Goal: Contribute content

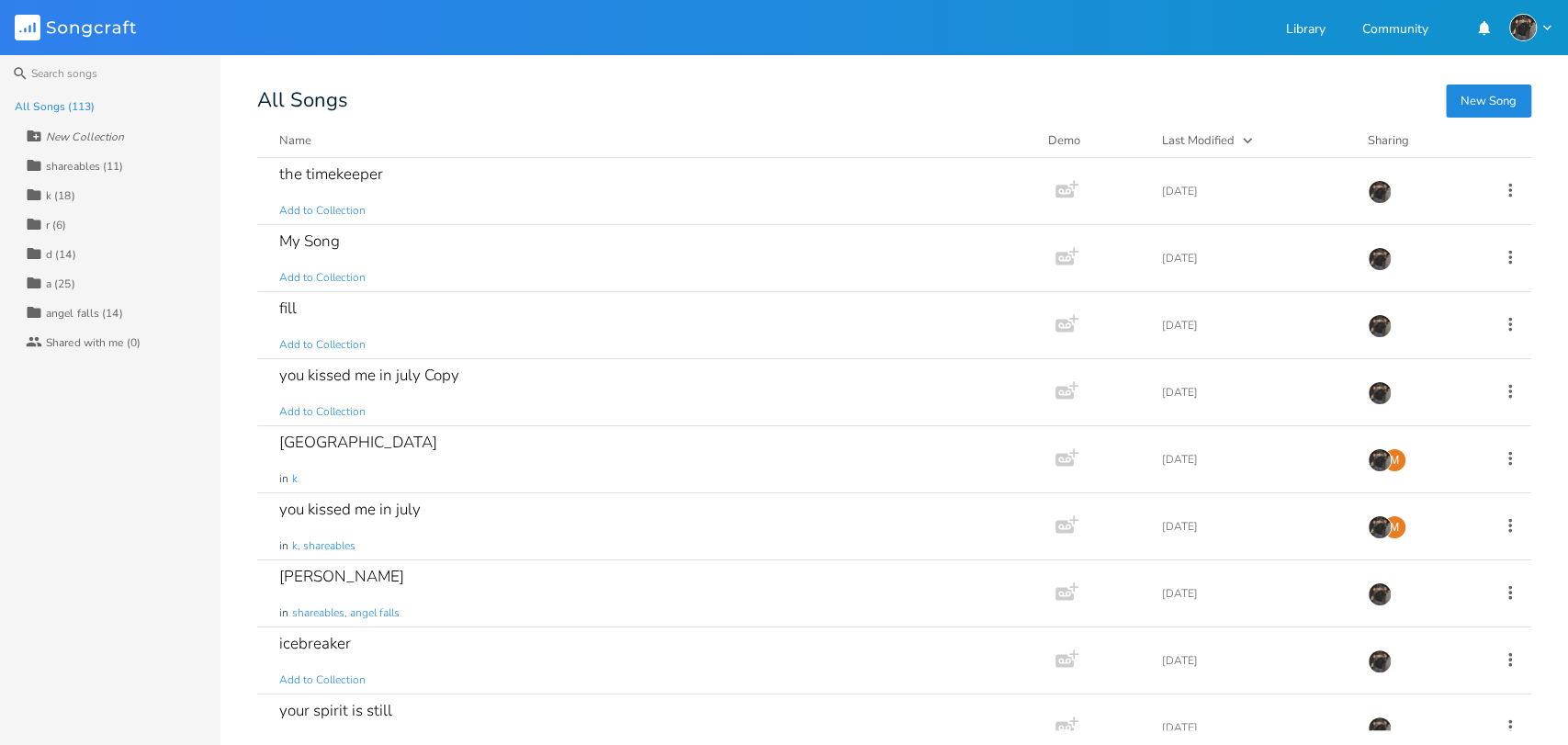
click at [1015, 57] on div "Search All Songs (113) New Collection Collection shareables (11) Collection k (…" at bounding box center [784, 400] width 1568 height 690
click at [331, 177] on div "the timekeeper" at bounding box center [331, 174] width 104 height 15
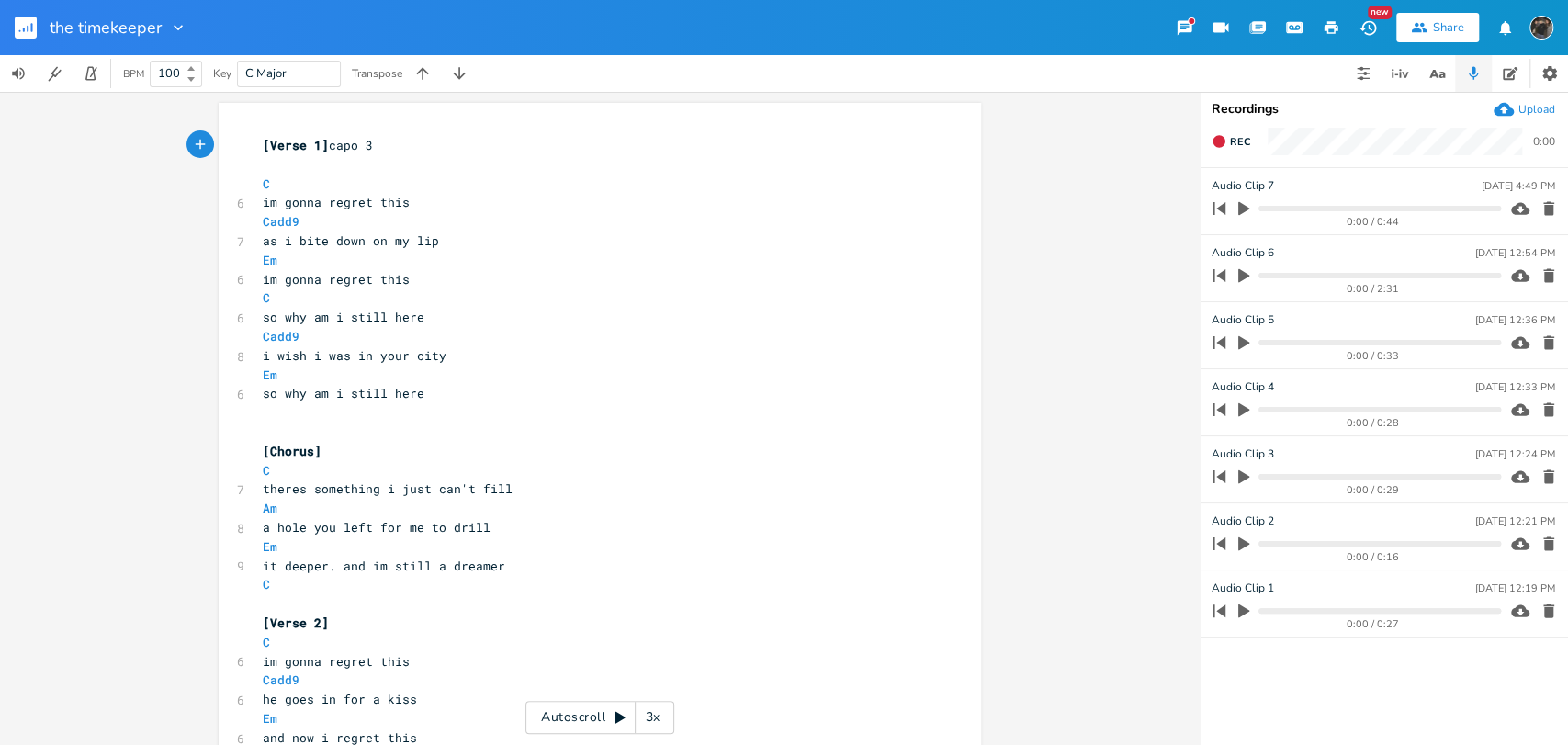
click at [657, 717] on div "3x" at bounding box center [651, 717] width 33 height 33
click at [657, 717] on div "4x" at bounding box center [651, 717] width 33 height 33
click at [657, 717] on div "5x" at bounding box center [651, 717] width 33 height 33
click at [657, 717] on div "1x" at bounding box center [651, 717] width 33 height 33
click at [601, 715] on div "Autoscroll 2x" at bounding box center [600, 717] width 148 height 33
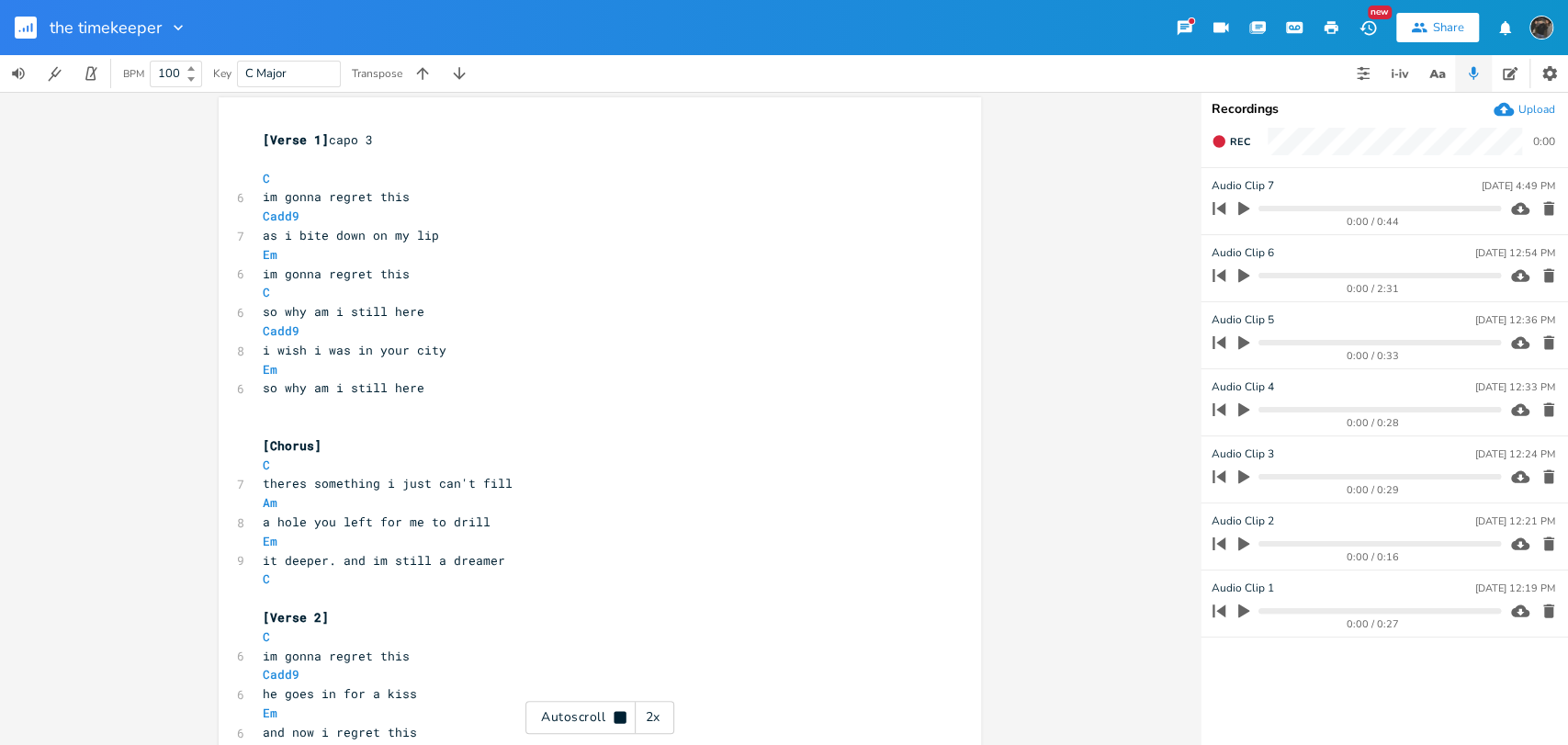
click at [614, 722] on icon at bounding box center [620, 717] width 12 height 12
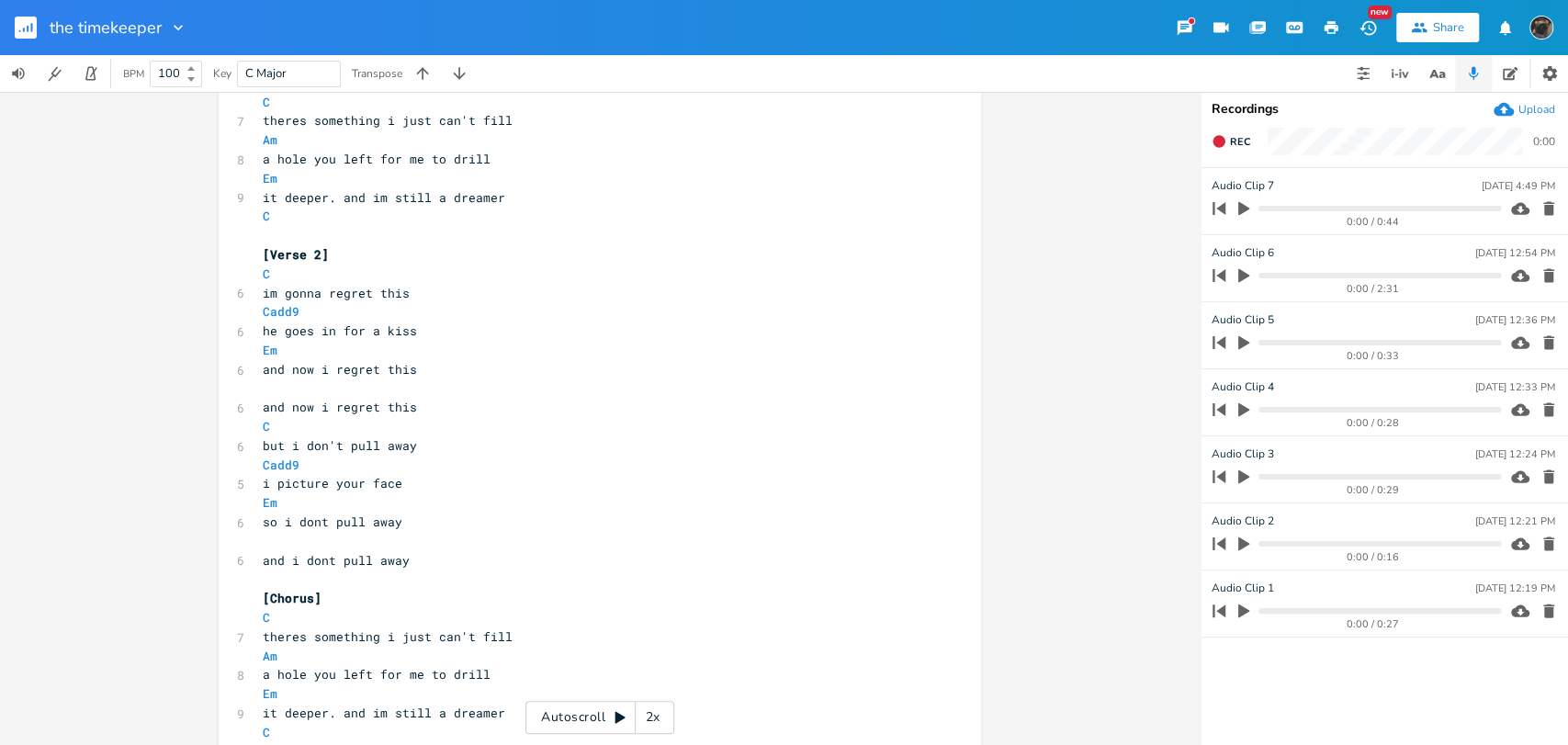
scroll to position [386, 0]
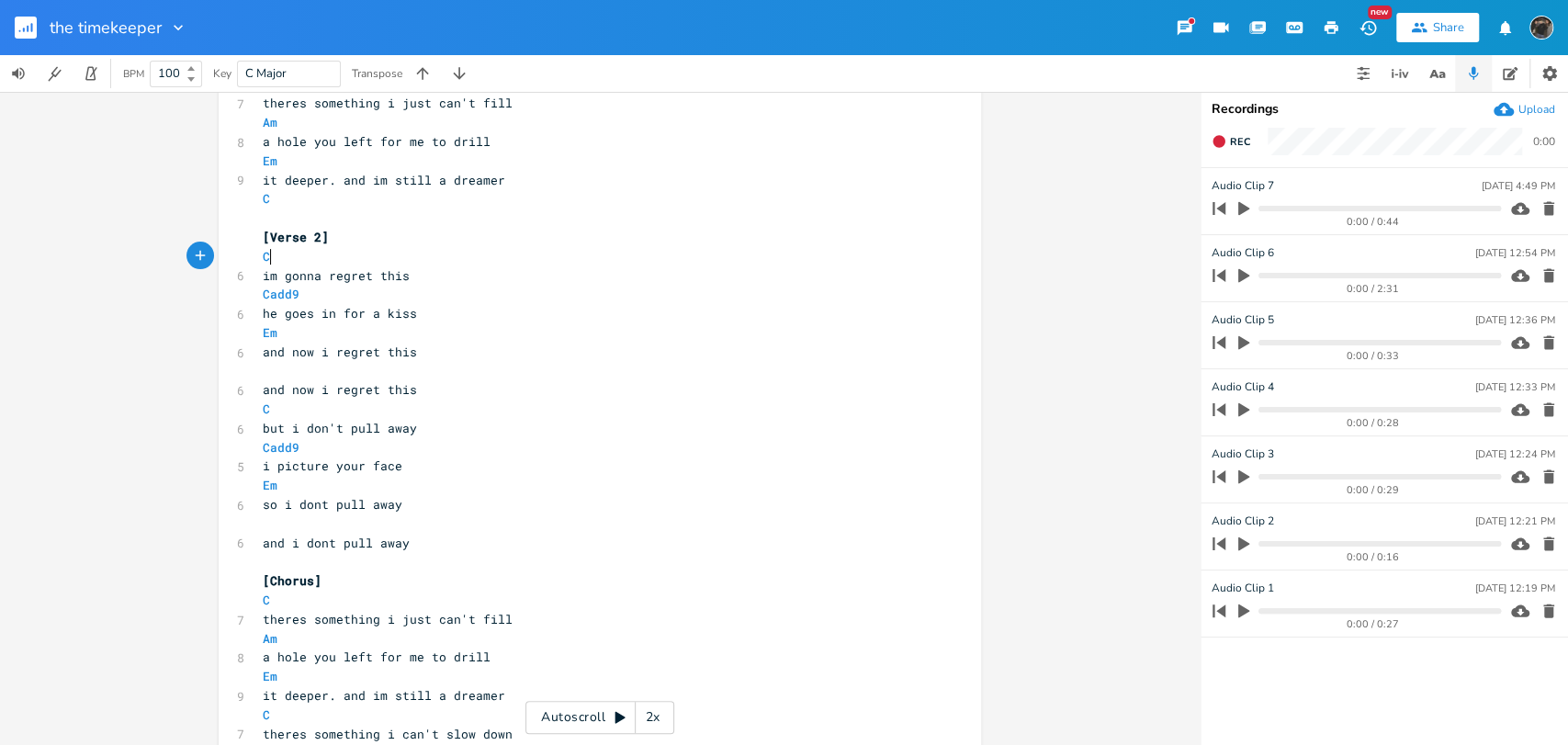
drag, startPoint x: 416, startPoint y: 265, endPoint x: 404, endPoint y: 265, distance: 12.0
click at [404, 265] on pre "C" at bounding box center [590, 257] width 663 height 19
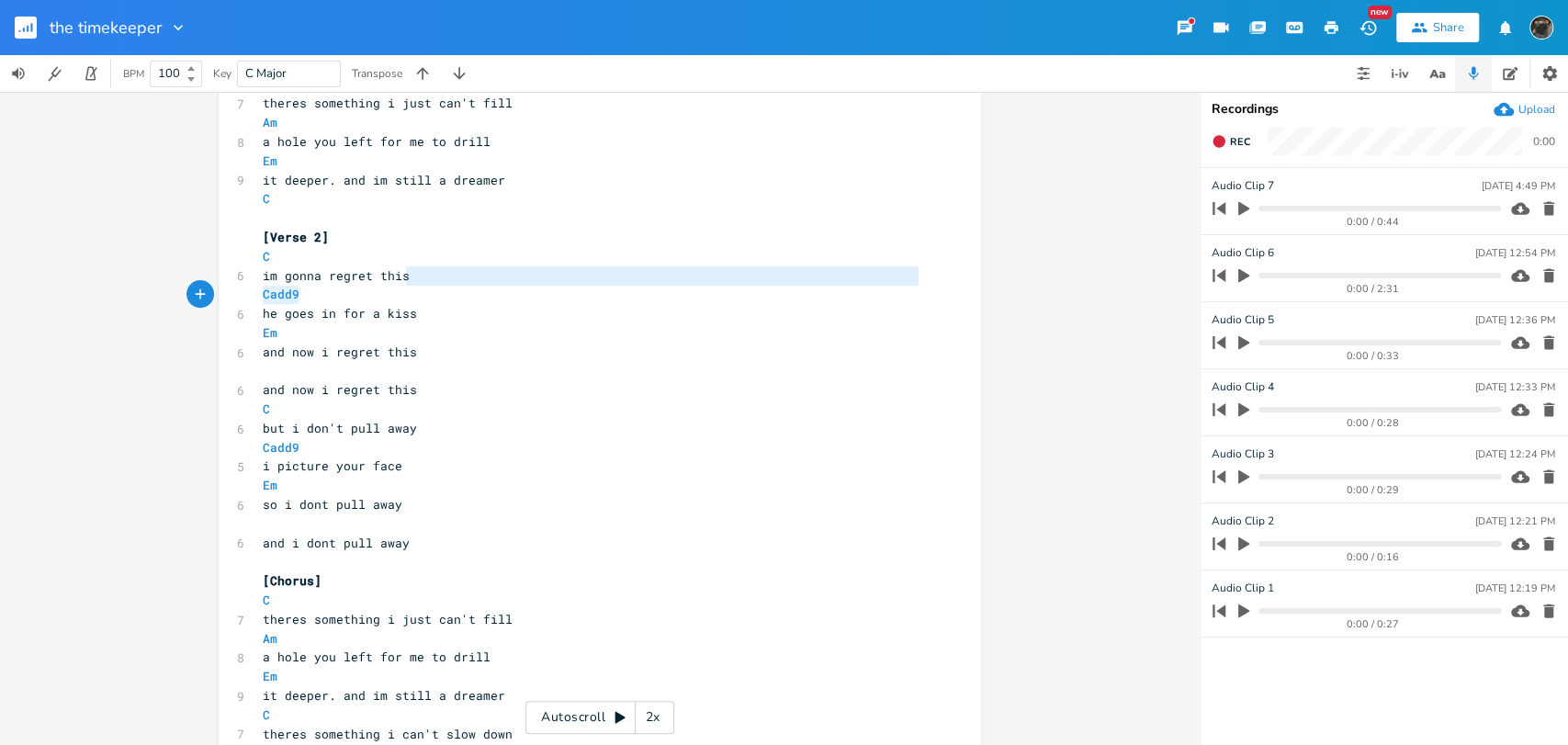
type textarea "Ca"
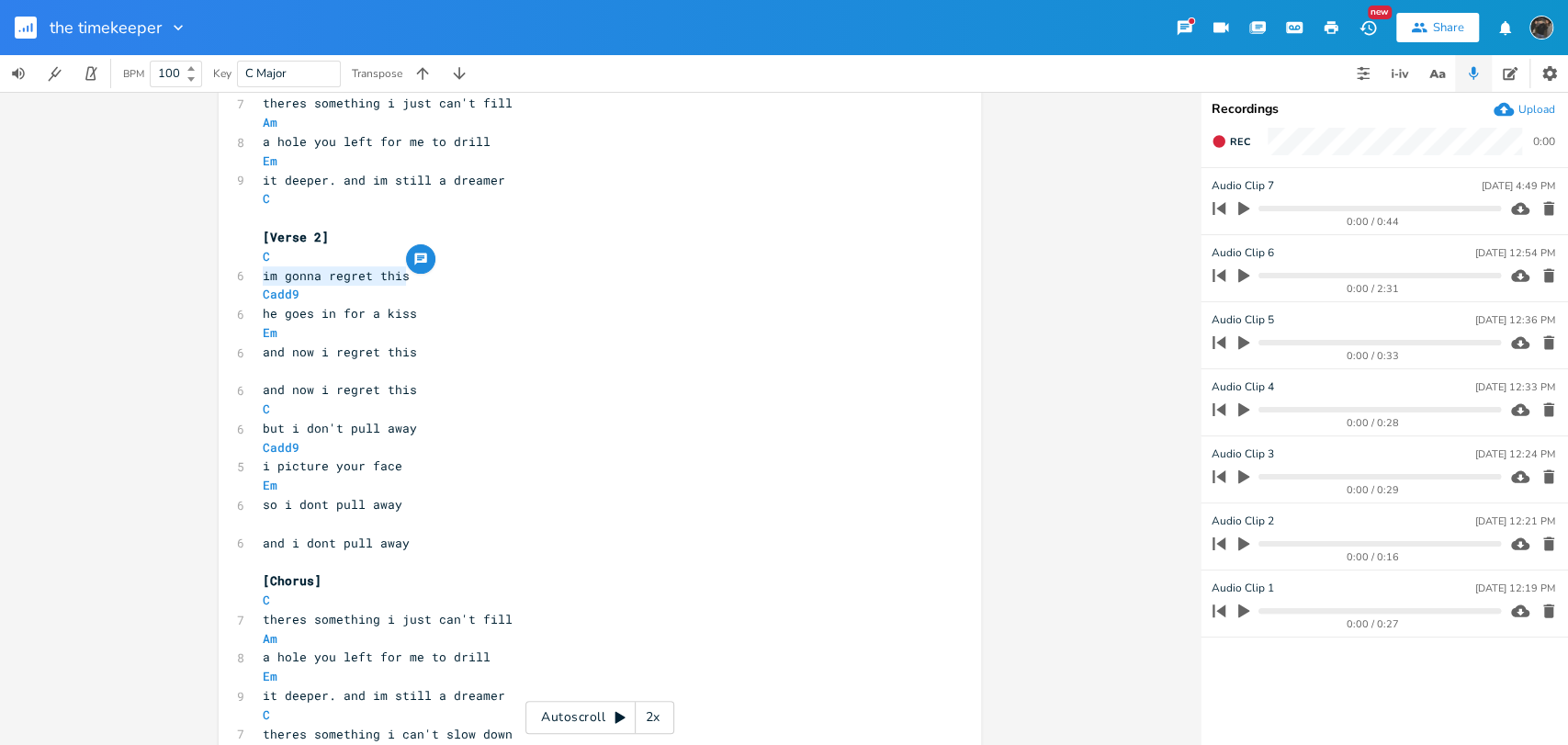
drag, startPoint x: 432, startPoint y: 274, endPoint x: 227, endPoint y: 277, distance: 205.0
click at [227, 277] on div "im gonna regret this x [Verse 1] capo 3 ​ C 6 im gonna regret this Cadd9 7 as i…" at bounding box center [600, 655] width 763 height 1876
type textarea "i've made some big changes"
type textarea "E"
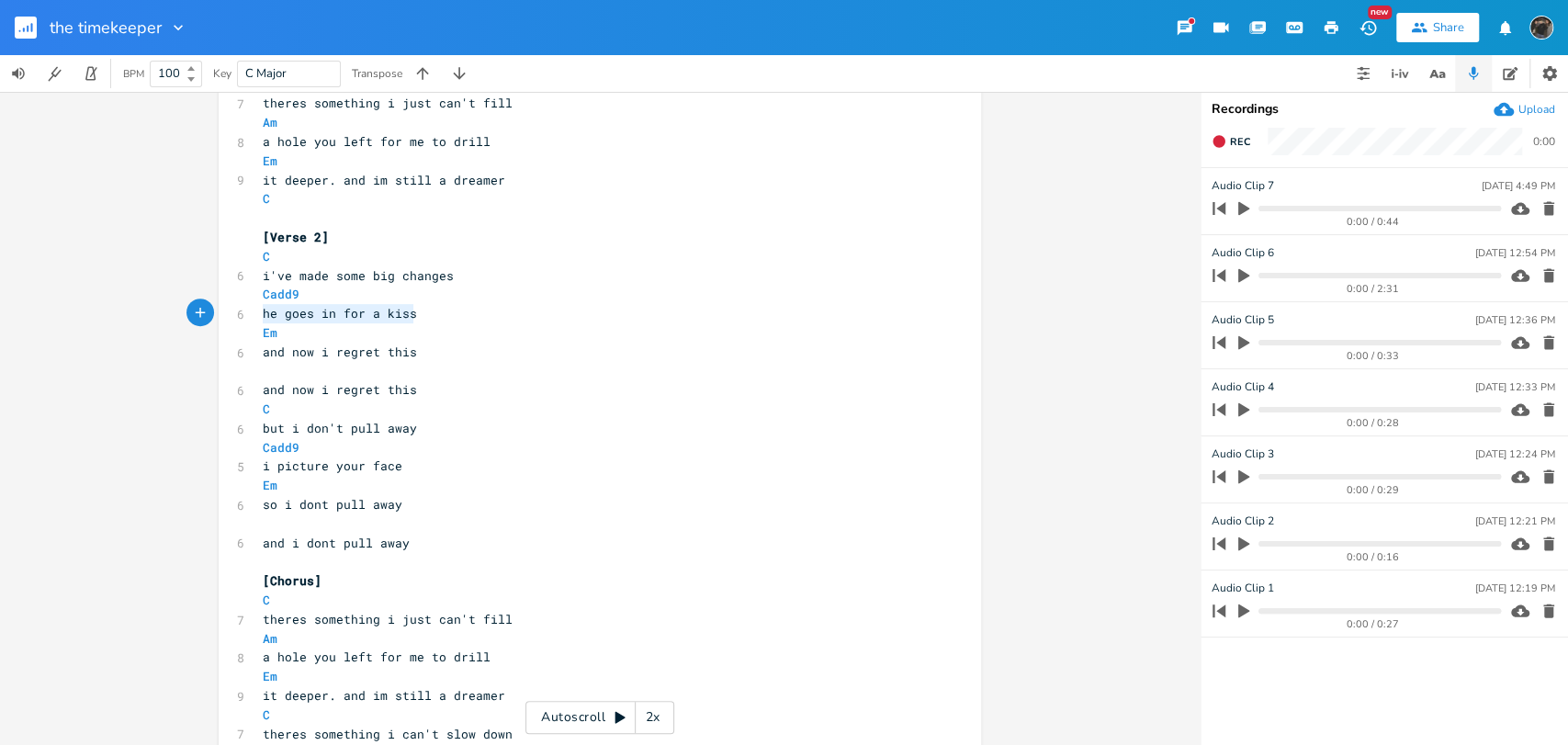
drag, startPoint x: 434, startPoint y: 315, endPoint x: 235, endPoint y: 309, distance: 199.1
click at [259, 309] on div "6 he goes in for a kiss" at bounding box center [590, 314] width 663 height 19
type textarea "i'm"
type textarea "cycling though pga"
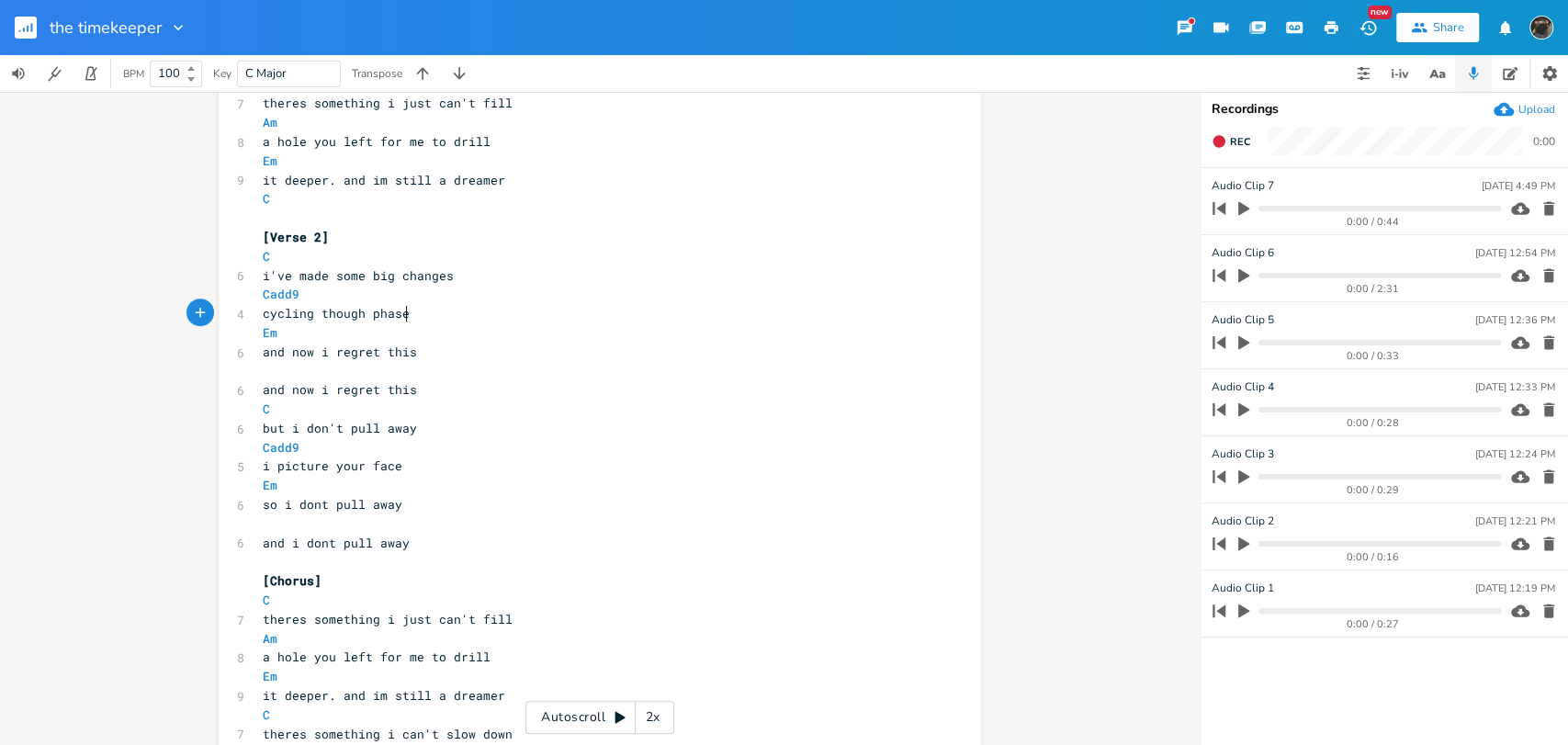
type textarea "hases"
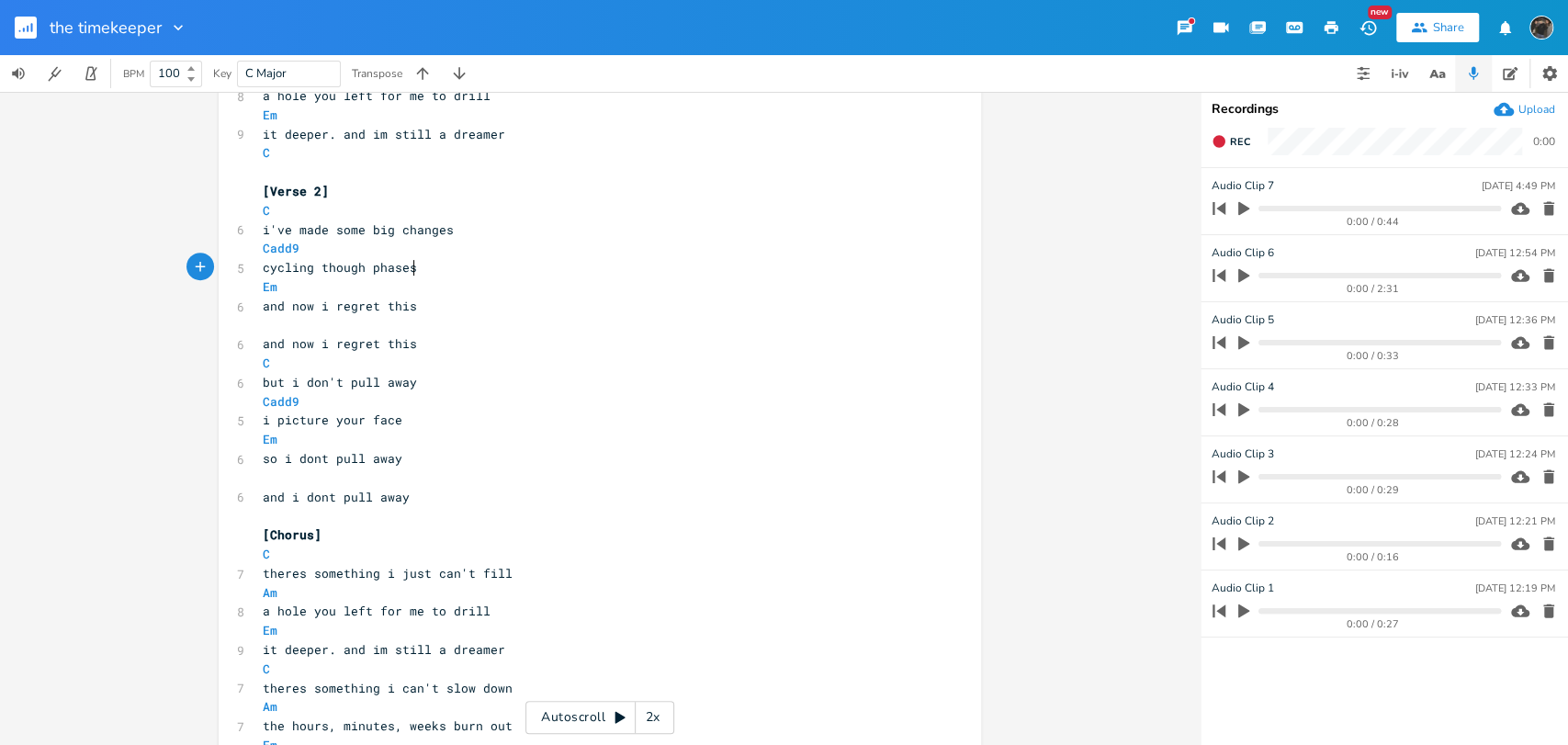
scroll to position [434, 0]
type textarea "and now i regret this"
drag, startPoint x: 446, startPoint y: 305, endPoint x: 205, endPoint y: 297, distance: 241.1
click at [205, 297] on div "and now i regret this x [Verse 1] capo 3 ​ C 6 im gonna regret this Cadd9 7 as …" at bounding box center [600, 419] width 1200 height 654
type textarea "but i see your traces"
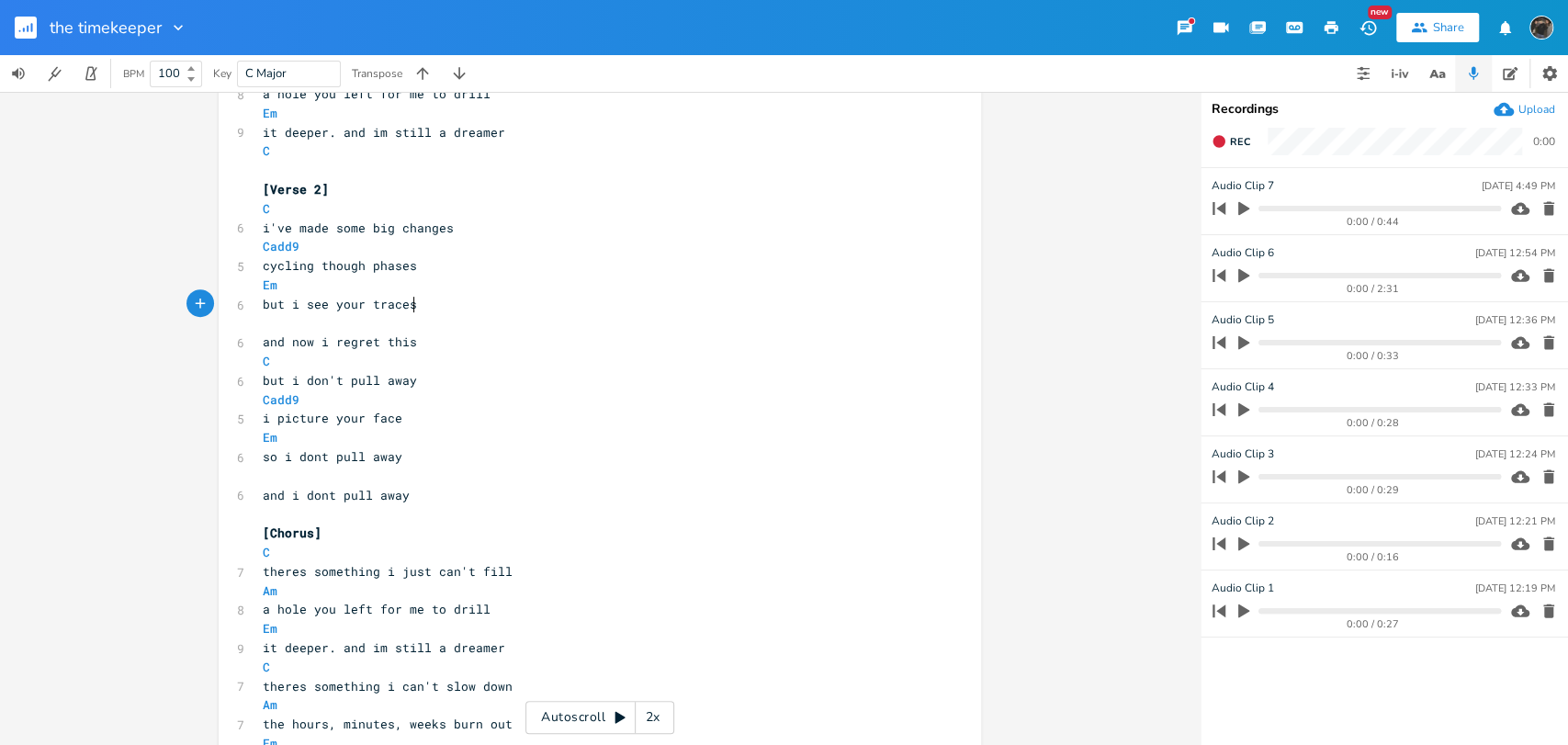
scroll to position [0, 109]
drag, startPoint x: 426, startPoint y: 340, endPoint x: 258, endPoint y: 336, distance: 168.0
click at [259, 336] on pre "and now i regret this" at bounding box center [590, 343] width 663 height 19
type textarea "all over new places"
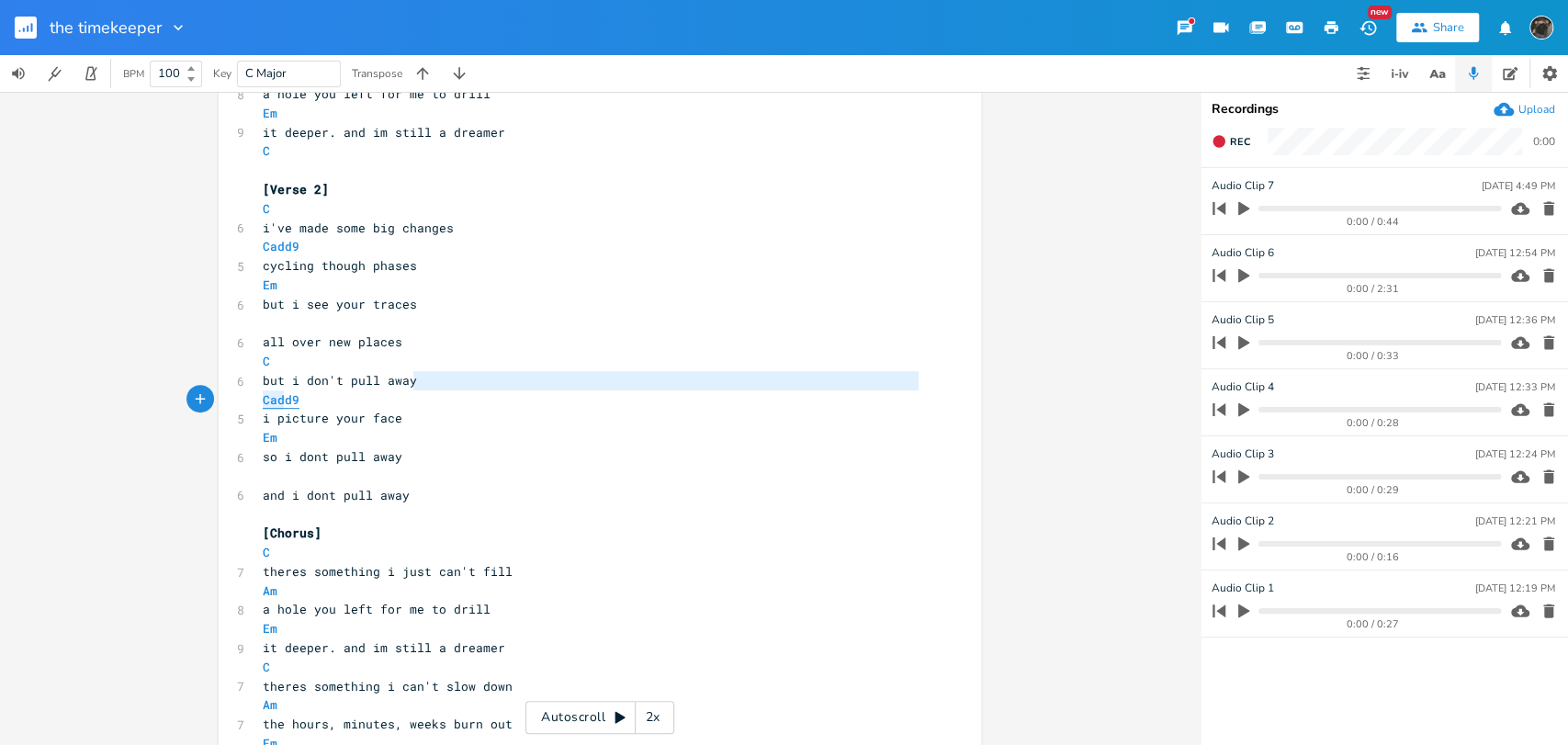
type textarea "C"
type textarea "but i don't pull away"
drag, startPoint x: 430, startPoint y: 382, endPoint x: 256, endPoint y: 389, distance: 174.1
click at [259, 389] on pre "but i don't pull away" at bounding box center [590, 381] width 663 height 19
type textarea "i've a"
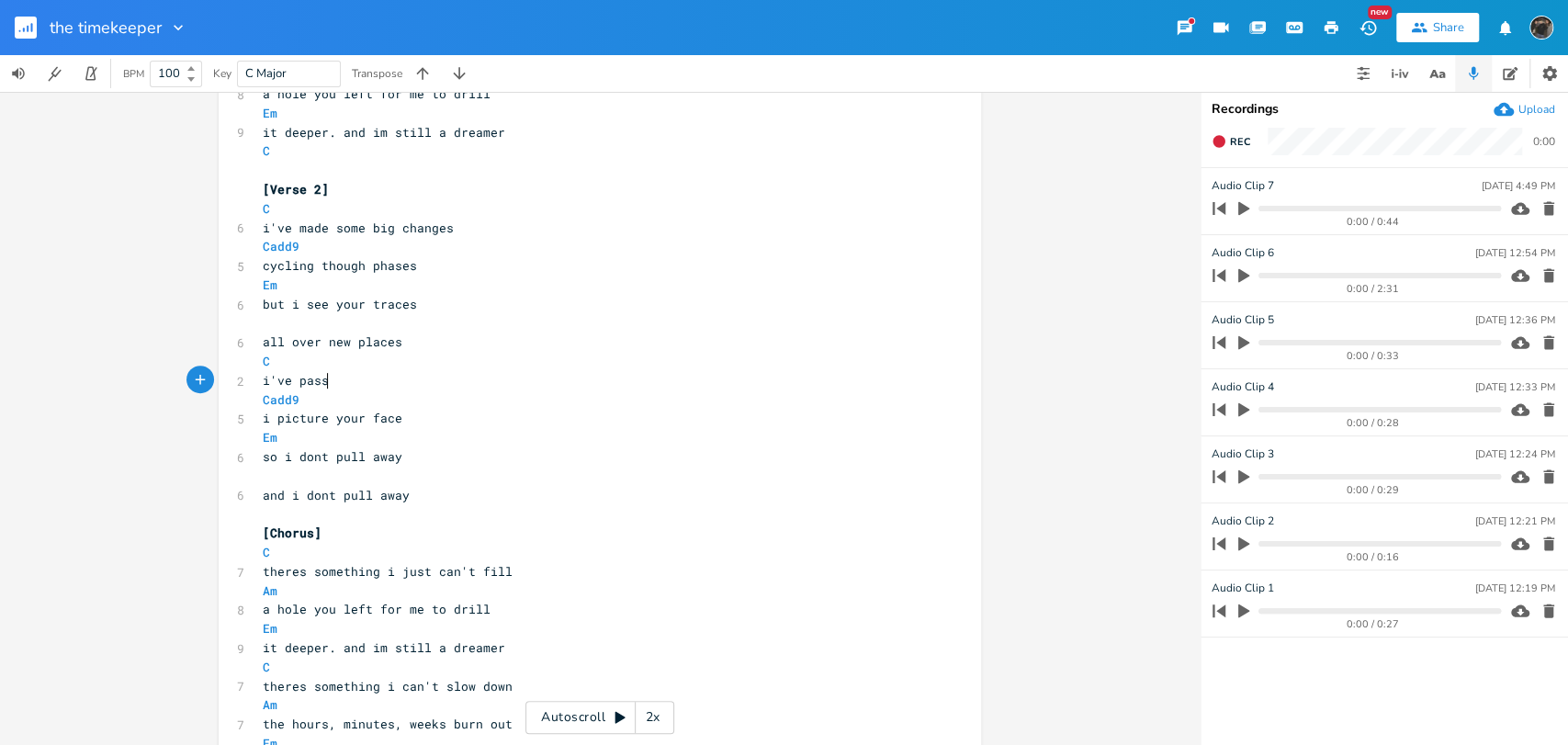
type textarea "passes"
type textarea "d all the seasons"
drag, startPoint x: 429, startPoint y: 415, endPoint x: 249, endPoint y: 422, distance: 180.1
click at [249, 422] on div "i picture your face x [Verse 1] capo 3 ​ C 6 im gonna regret this Cadd9 7 as i …" at bounding box center [600, 607] width 763 height 1876
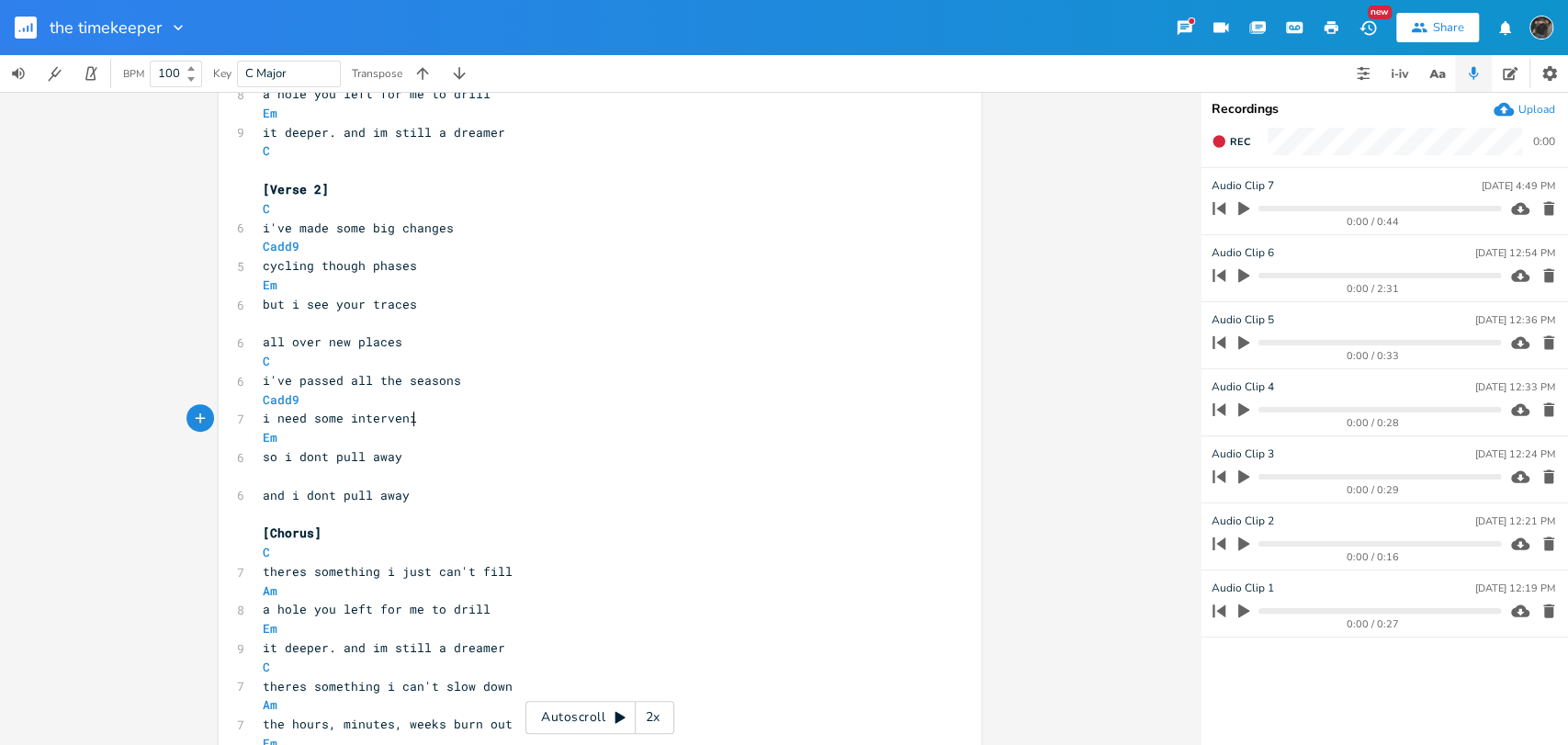
scroll to position [0, 129]
type textarea "i need some intervening"
type textarea "way"
drag, startPoint x: 435, startPoint y: 464, endPoint x: 250, endPoint y: 459, distance: 185.1
click at [250, 459] on div "so i dont pull away x [Verse 1] capo 3 ​ C 6 im gonna regret this Cadd9 7 as i …" at bounding box center [600, 607] width 763 height 1876
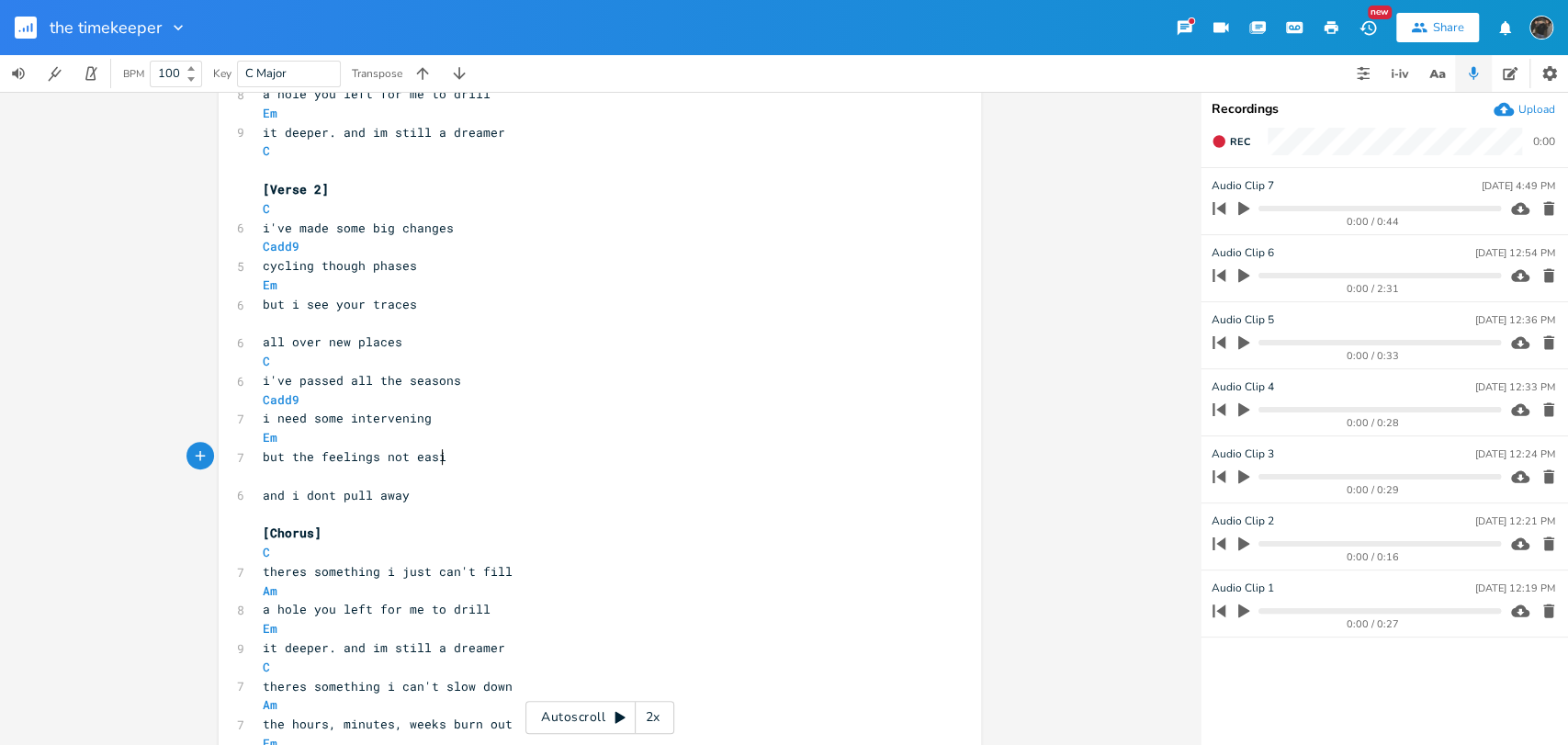
type textarea "but the feelings not easing"
drag, startPoint x: 451, startPoint y: 491, endPoint x: 238, endPoint y: 495, distance: 213.0
click at [238, 495] on div "and i dont pull away x [Verse 1] capo 3 ​ C 6 im gonna regret this Cadd9 7 as i…" at bounding box center [600, 607] width 763 height 1876
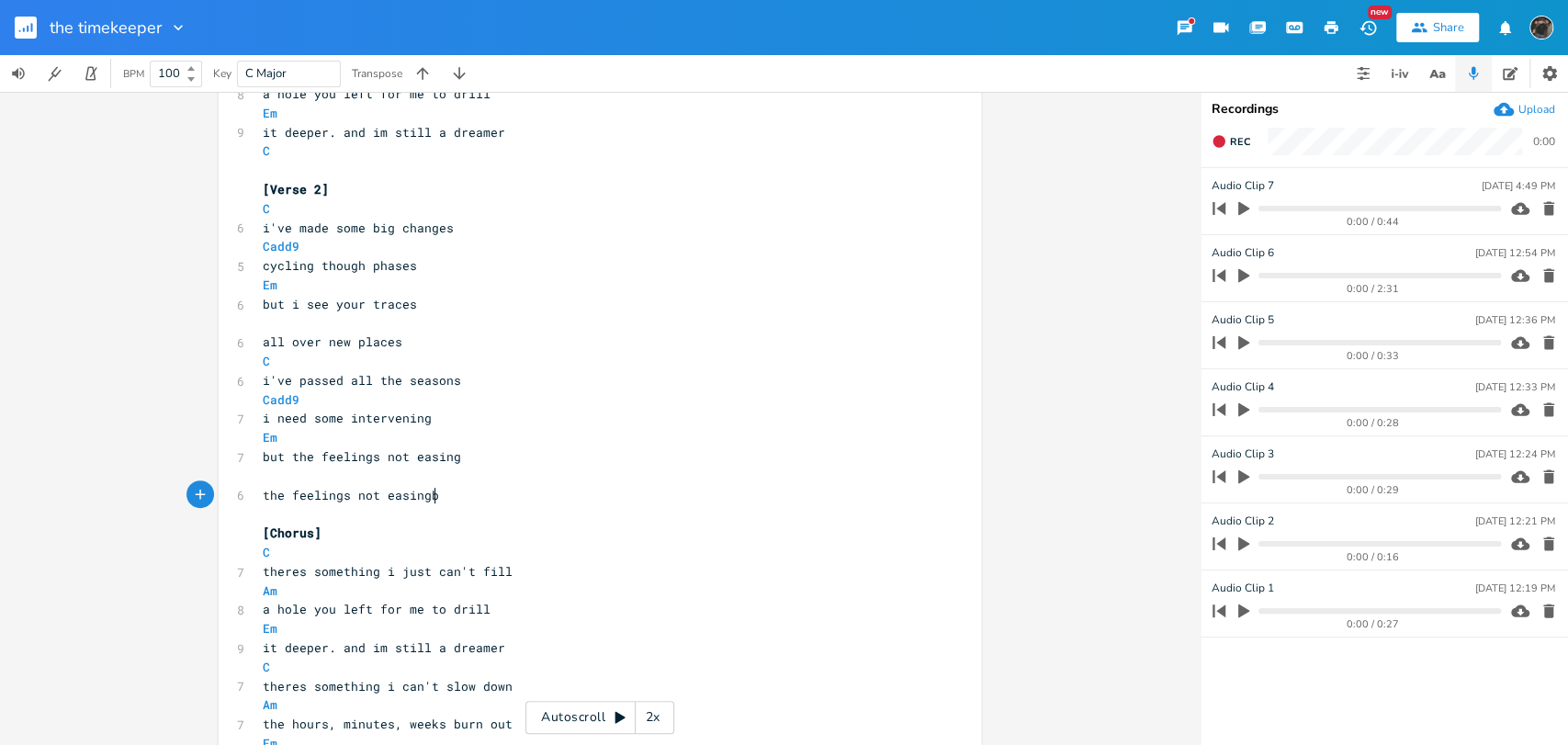
type textarea "the feelings not easingb"
